Goal: Check status: Check status

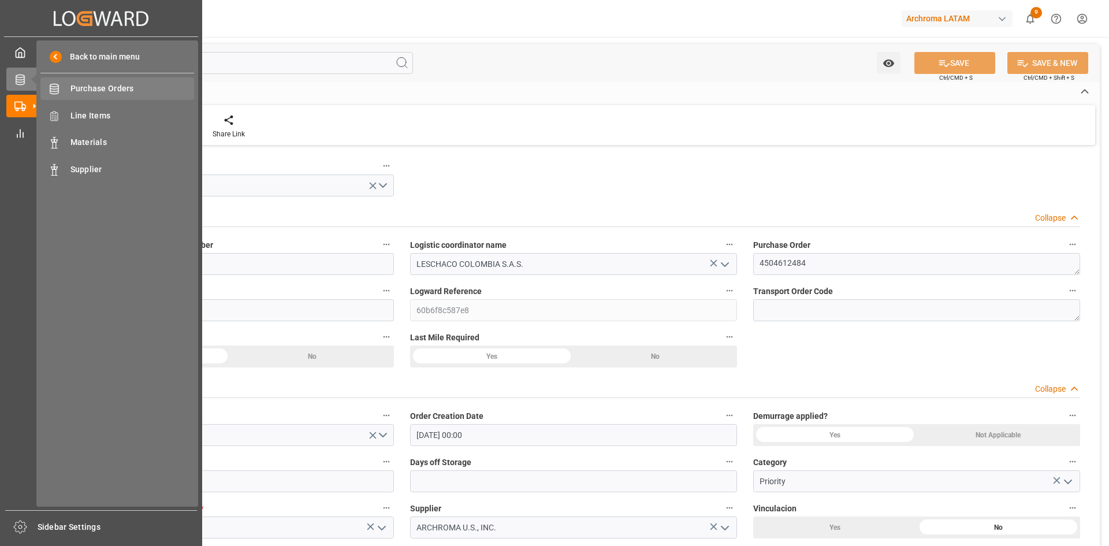
click at [88, 89] on span "Purchase Orders" at bounding box center [132, 89] width 124 height 12
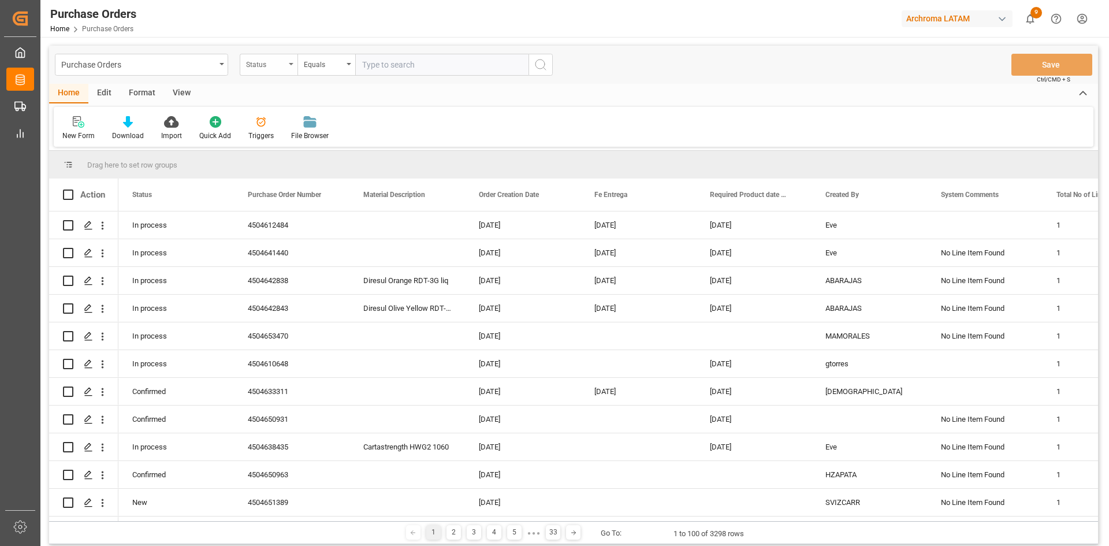
click at [283, 59] on div "Status" at bounding box center [265, 63] width 39 height 13
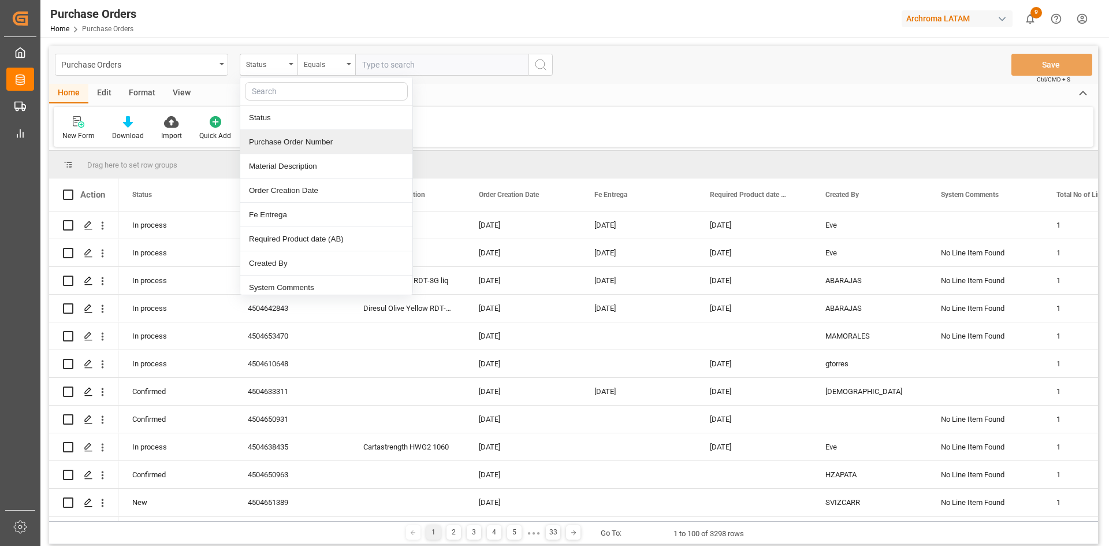
click at [288, 144] on div "Purchase Order Number" at bounding box center [326, 142] width 172 height 24
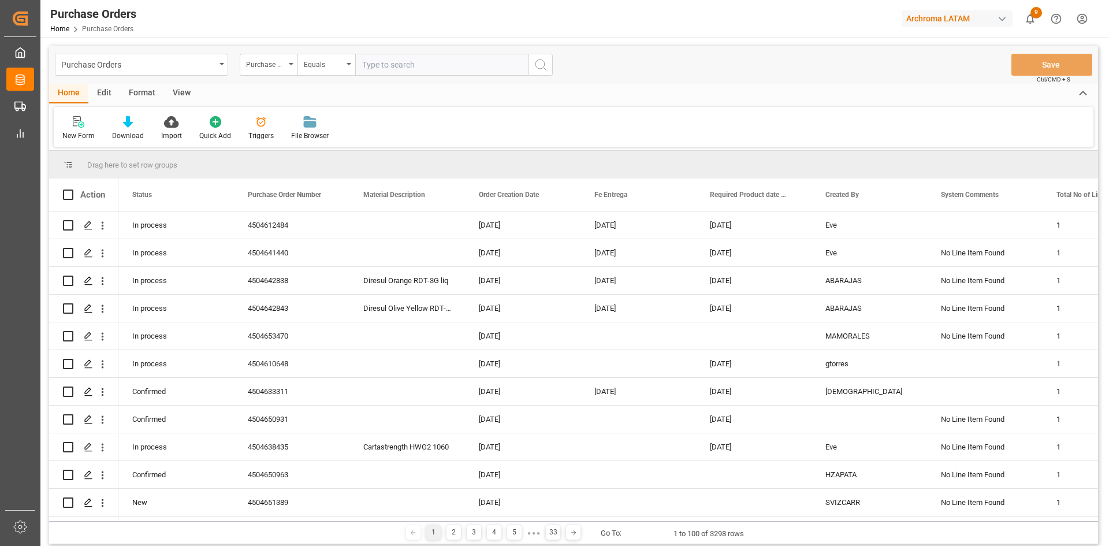
click at [383, 70] on input "text" at bounding box center [441, 65] width 173 height 22
click at [402, 66] on input "text" at bounding box center [441, 65] width 173 height 22
type input "4504650907"
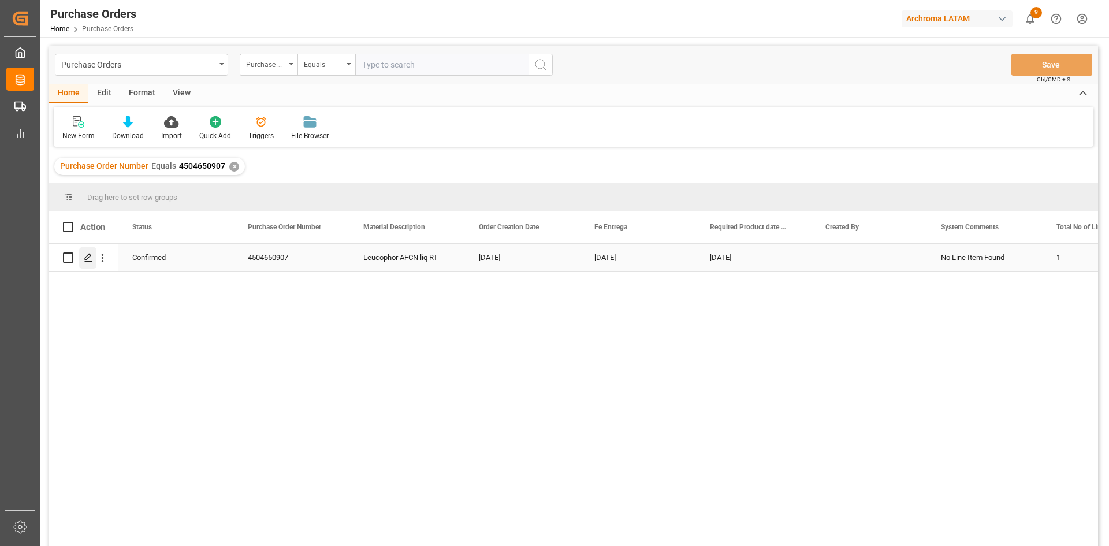
click at [95, 251] on div "Press SPACE to select this row." at bounding box center [87, 257] width 17 height 21
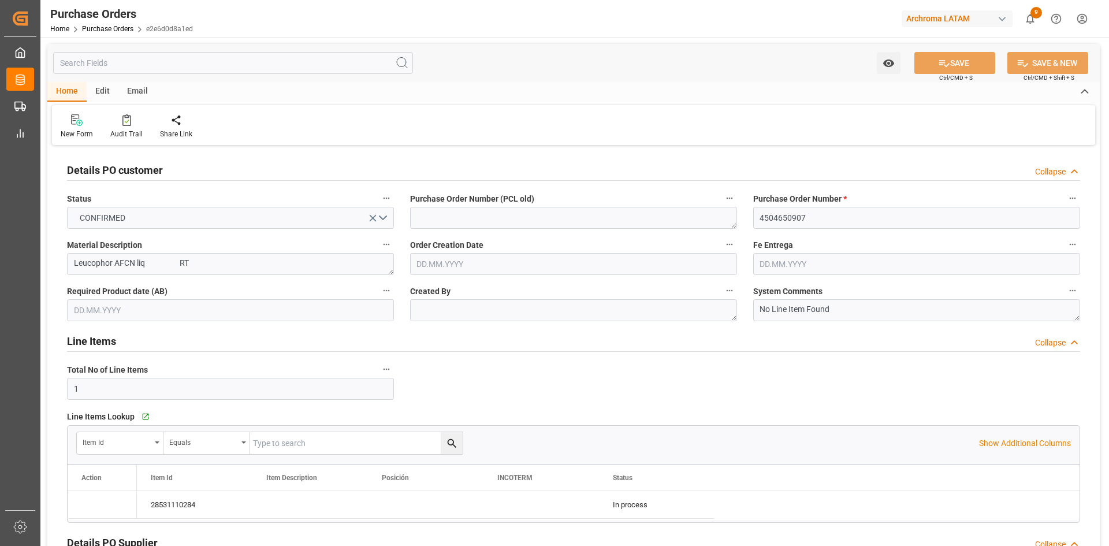
type input "[DATE]"
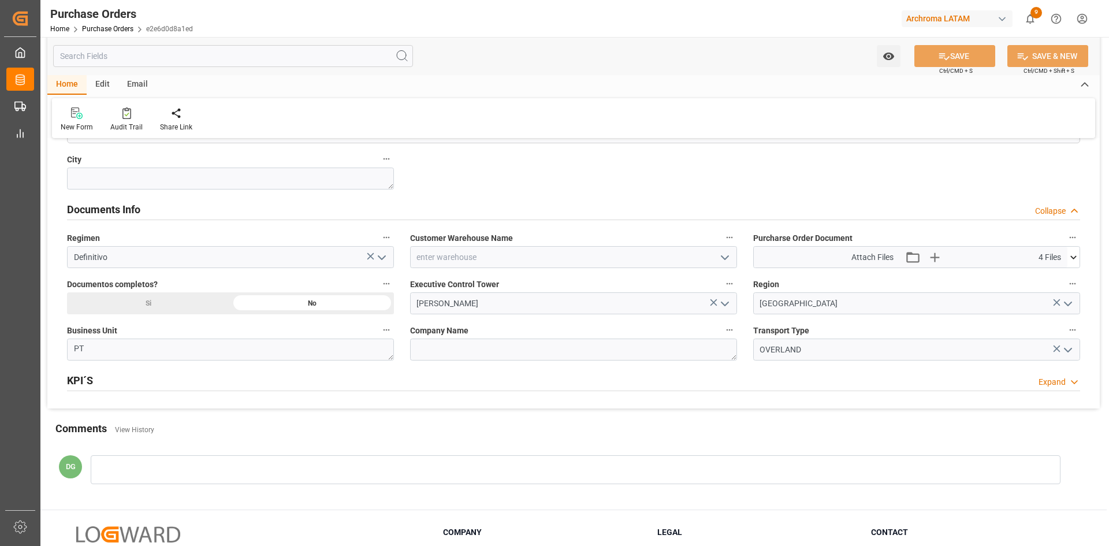
scroll to position [731, 0]
